Goal: Information Seeking & Learning: Stay updated

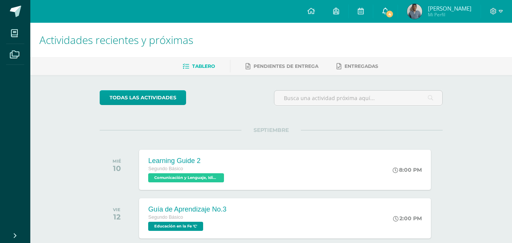
click at [392, 16] on span "4" at bounding box center [389, 14] width 8 height 8
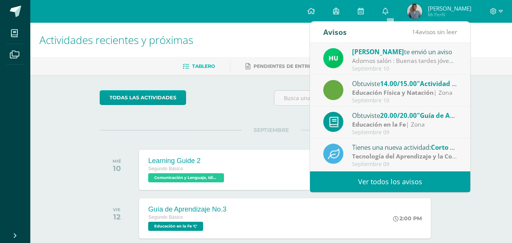
click at [383, 185] on link "Ver todos los avisos" at bounding box center [390, 181] width 160 height 21
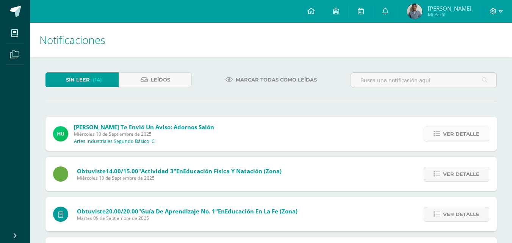
click at [458, 137] on span "Ver detalle" at bounding box center [461, 134] width 36 height 14
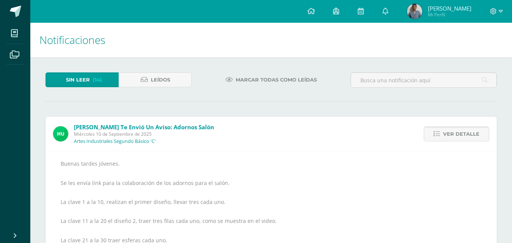
click at [458, 137] on span "Ver detalle" at bounding box center [461, 134] width 36 height 14
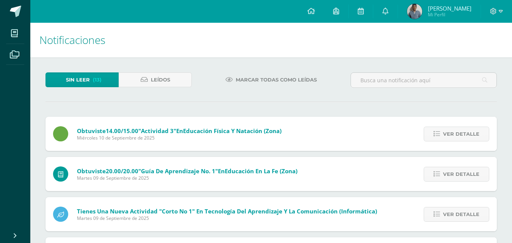
click at [458, 137] on span "Ver detalle" at bounding box center [461, 134] width 36 height 14
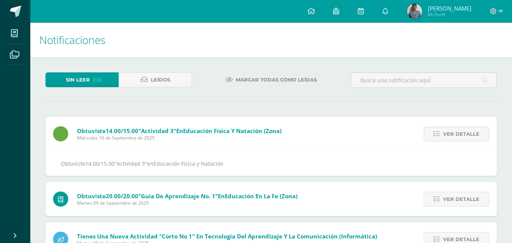
click at [458, 137] on span "Ver detalle" at bounding box center [461, 134] width 36 height 14
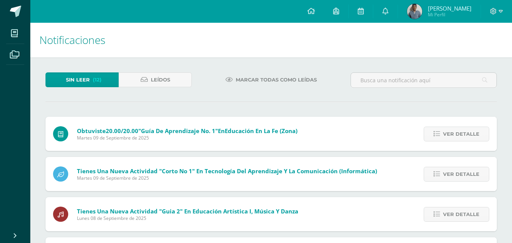
click at [458, 137] on span "Ver detalle" at bounding box center [461, 134] width 36 height 14
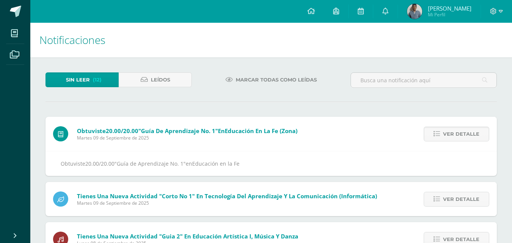
click at [458, 137] on span "Ver detalle" at bounding box center [461, 134] width 36 height 14
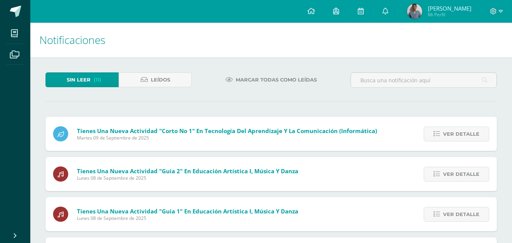
click at [458, 137] on span "Ver detalle" at bounding box center [461, 134] width 36 height 14
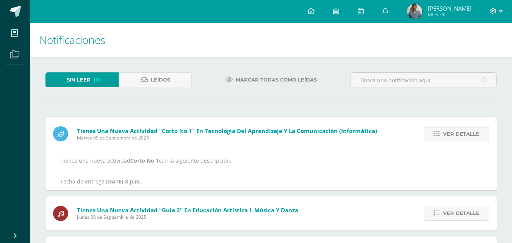
click at [458, 137] on span "Ver detalle" at bounding box center [461, 134] width 36 height 14
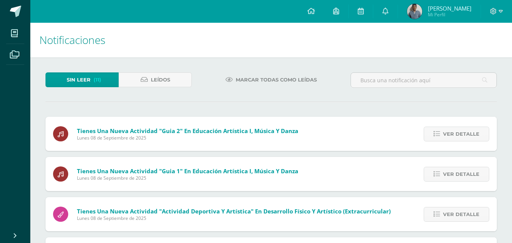
click at [458, 137] on span "Ver detalle" at bounding box center [461, 134] width 36 height 14
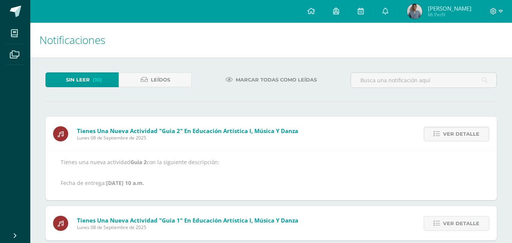
click at [458, 137] on span "Ver detalle" at bounding box center [461, 134] width 36 height 14
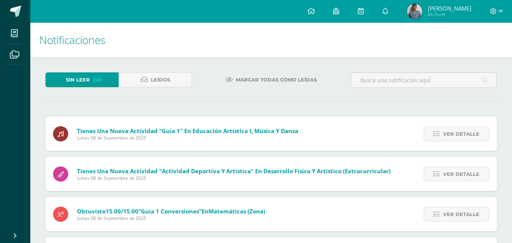
click at [458, 137] on span "Ver detalle" at bounding box center [461, 134] width 36 height 14
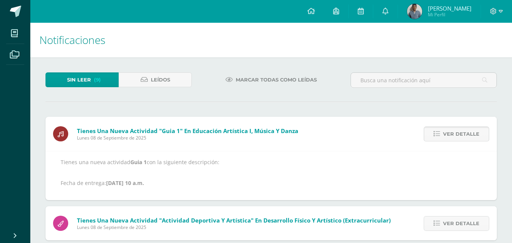
click at [456, 137] on span "Ver detalle" at bounding box center [461, 134] width 36 height 14
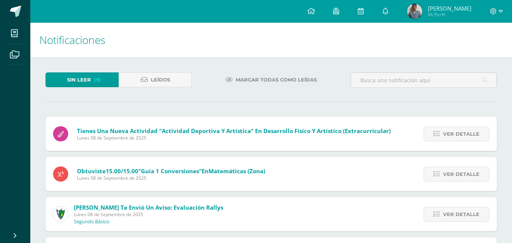
click at [456, 137] on span "Ver detalle" at bounding box center [461, 134] width 36 height 14
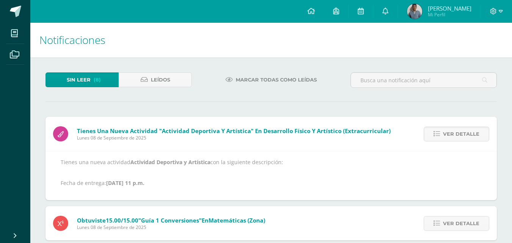
click at [456, 137] on span "Ver detalle" at bounding box center [461, 134] width 36 height 14
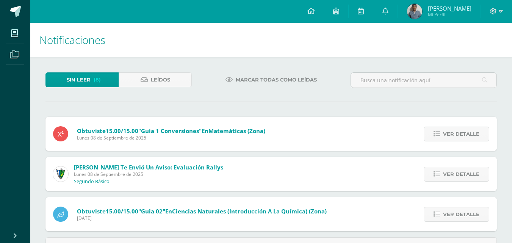
click at [456, 137] on span "Ver detalle" at bounding box center [461, 134] width 36 height 14
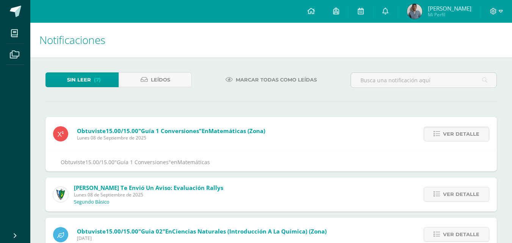
click at [456, 137] on span "Ver detalle" at bounding box center [461, 134] width 36 height 14
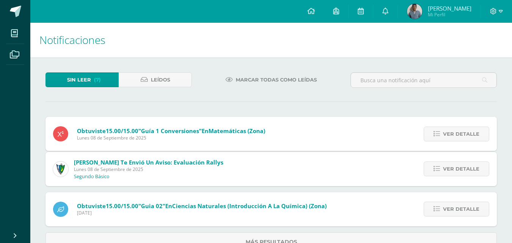
click at [456, 137] on span "Ver detalle" at bounding box center [461, 134] width 36 height 14
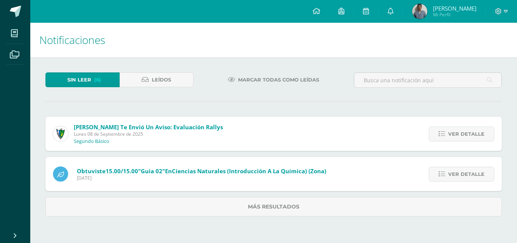
click at [456, 137] on span "Ver detalle" at bounding box center [467, 134] width 36 height 14
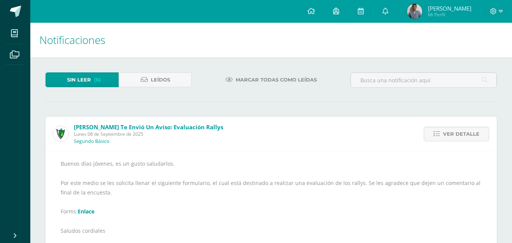
click at [456, 137] on span "Ver detalle" at bounding box center [461, 134] width 36 height 14
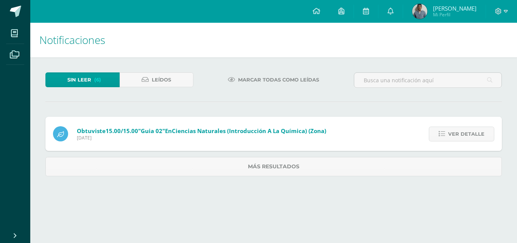
click at [456, 137] on span "Ver detalle" at bounding box center [467, 134] width 36 height 14
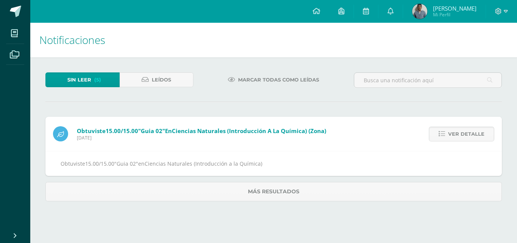
click at [456, 137] on span "Ver detalle" at bounding box center [467, 134] width 36 height 14
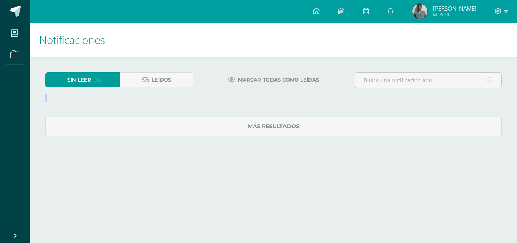
click at [456, 137] on div "Sin leer (5) Leídos Marcar todas como leídas Obtuviste 15.00/15.00 "Guia 02" en…" at bounding box center [273, 104] width 487 height 94
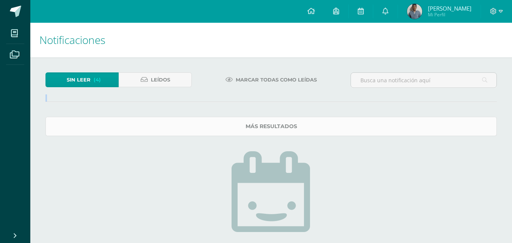
click at [461, 127] on link "Más resultados" at bounding box center [270, 126] width 451 height 19
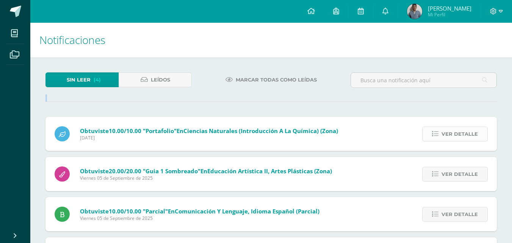
click at [460, 135] on span "Ver detalle" at bounding box center [459, 134] width 36 height 14
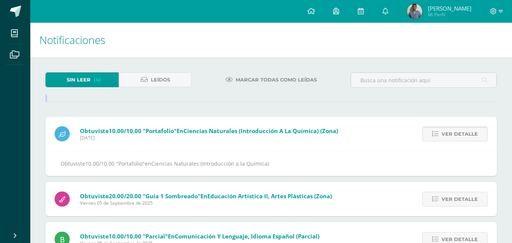
click at [460, 135] on span "Ver detalle" at bounding box center [459, 134] width 36 height 14
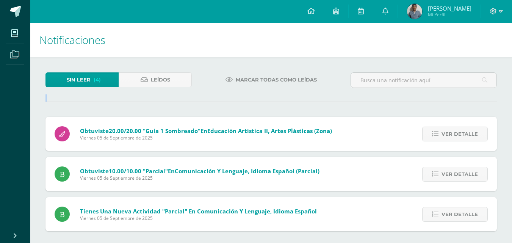
click at [460, 135] on span "Ver detalle" at bounding box center [459, 134] width 36 height 14
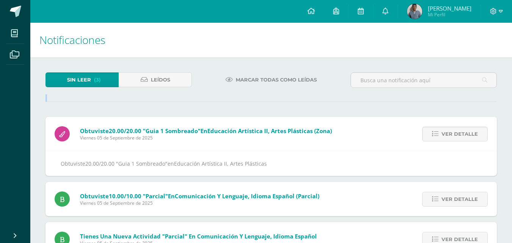
click at [460, 135] on span "Ver detalle" at bounding box center [459, 134] width 36 height 14
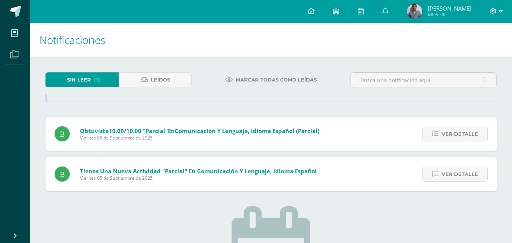
click at [460, 135] on span "Ver detalle" at bounding box center [459, 134] width 36 height 14
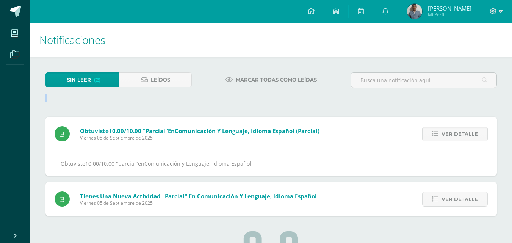
click at [460, 135] on span "Ver detalle" at bounding box center [459, 134] width 36 height 14
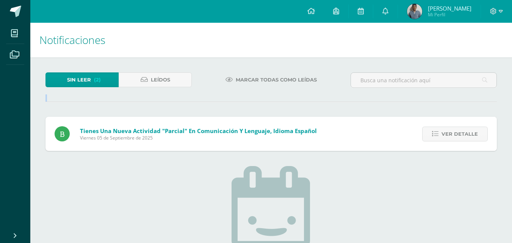
click at [460, 135] on span "Ver detalle" at bounding box center [459, 134] width 36 height 14
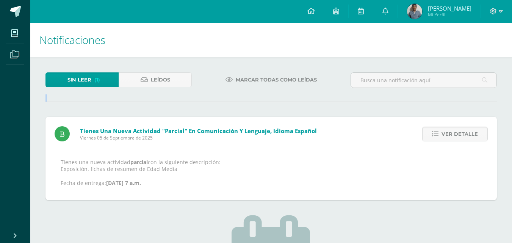
click at [460, 135] on span "Ver detalle" at bounding box center [459, 134] width 36 height 14
